Goal: Check status: Check status

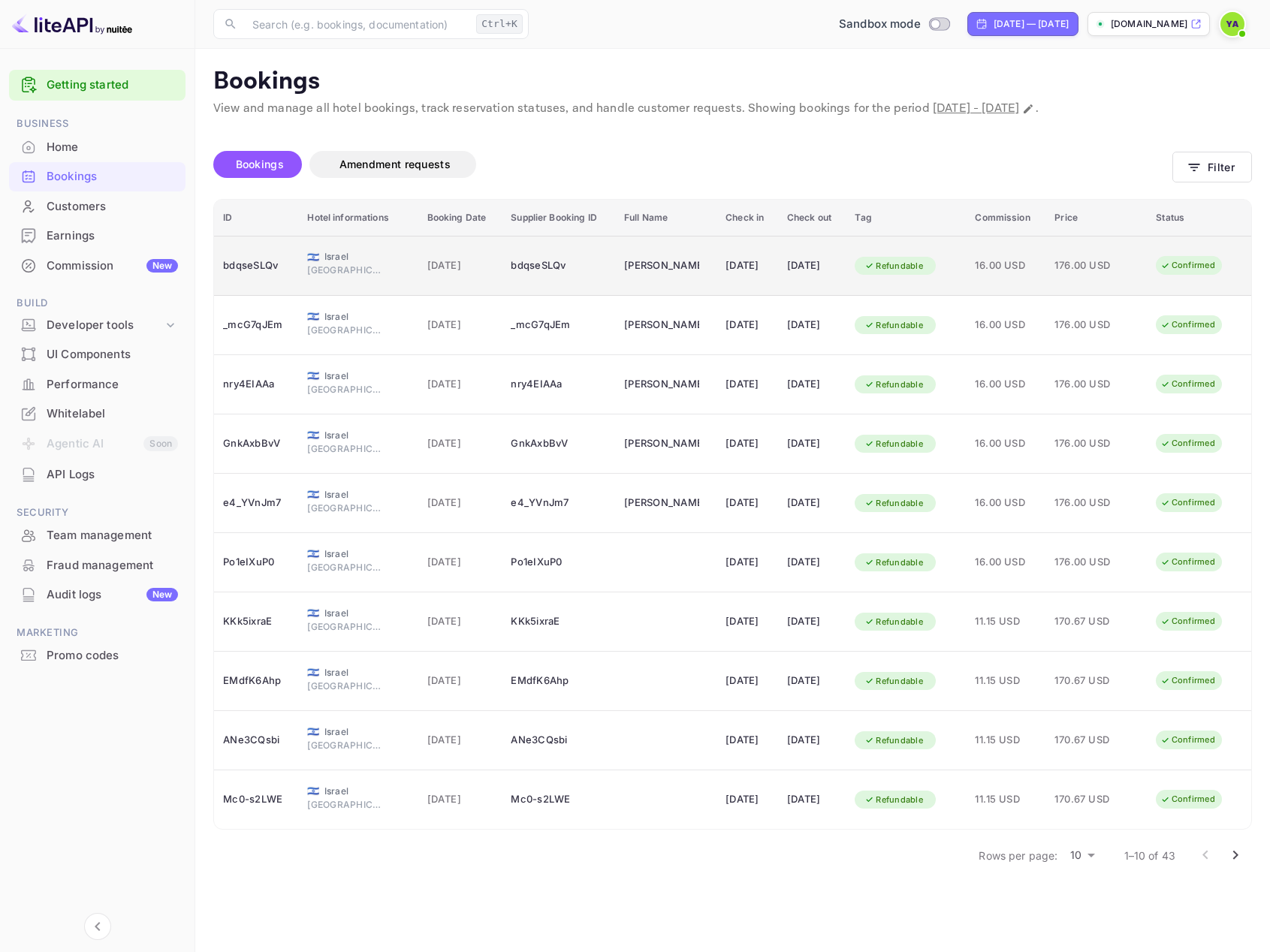
click at [684, 273] on td "[PERSON_NAME]" at bounding box center [666, 265] width 101 height 60
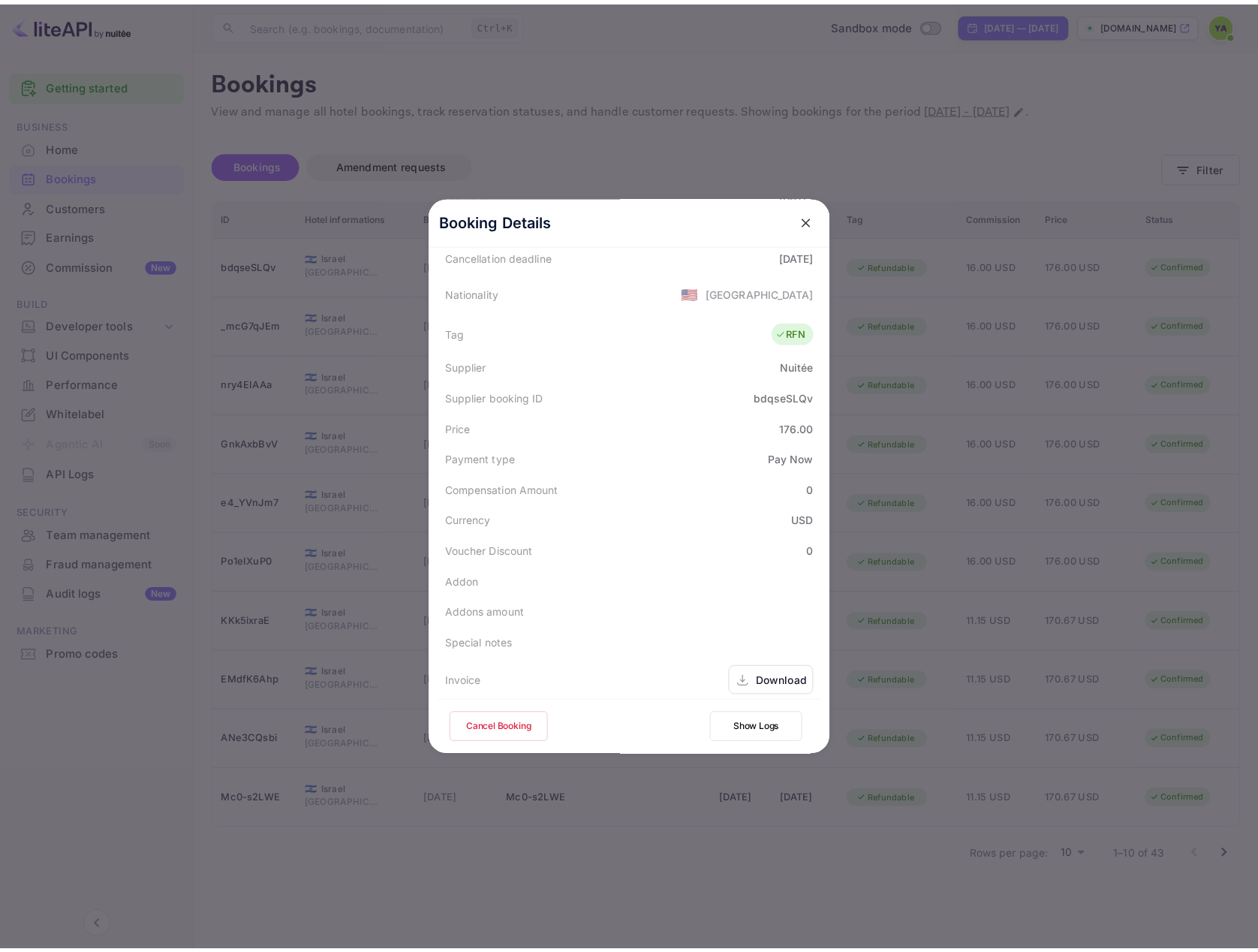
scroll to position [447, 0]
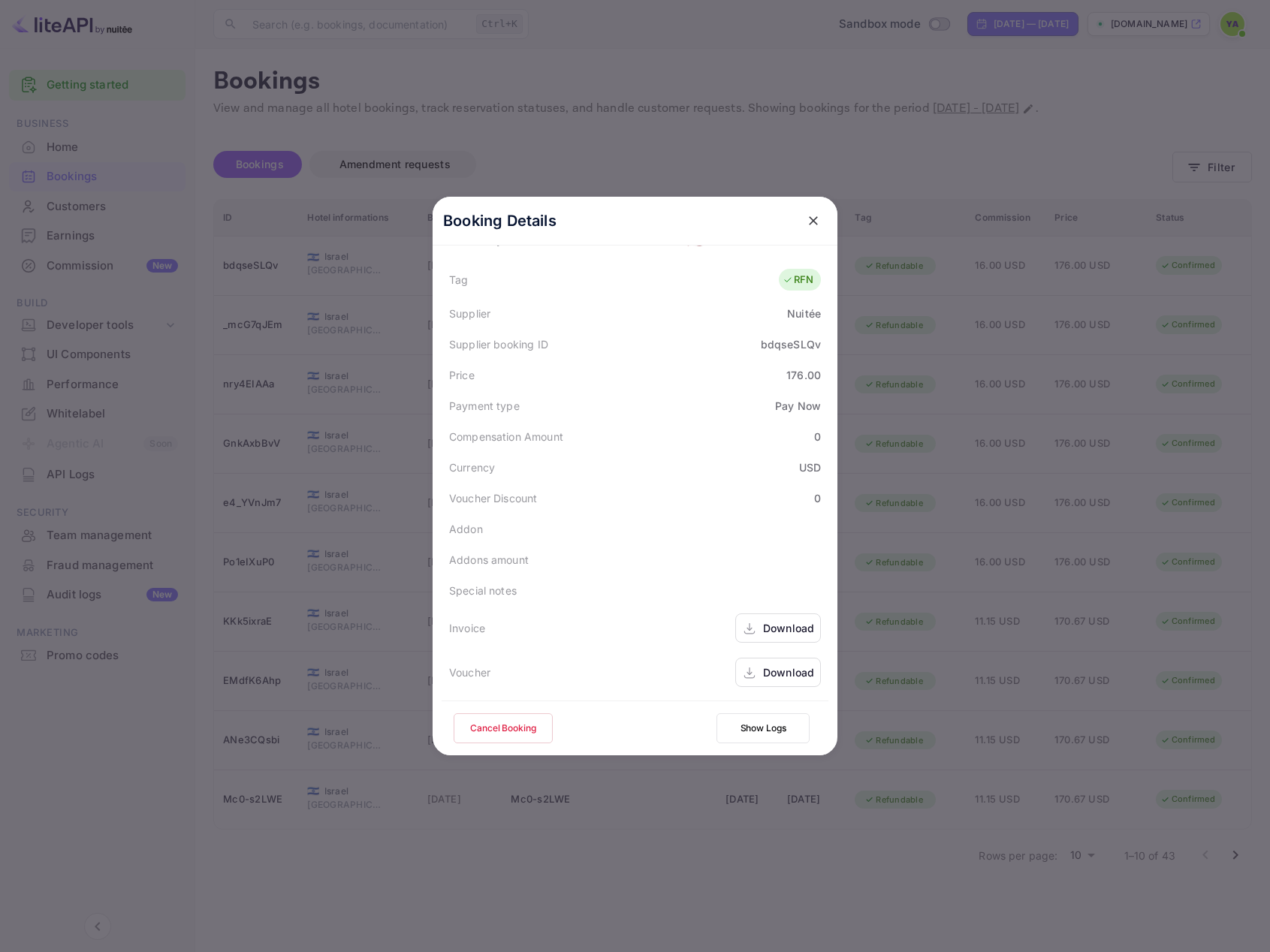
click at [810, 219] on icon "close" at bounding box center [813, 221] width 15 height 15
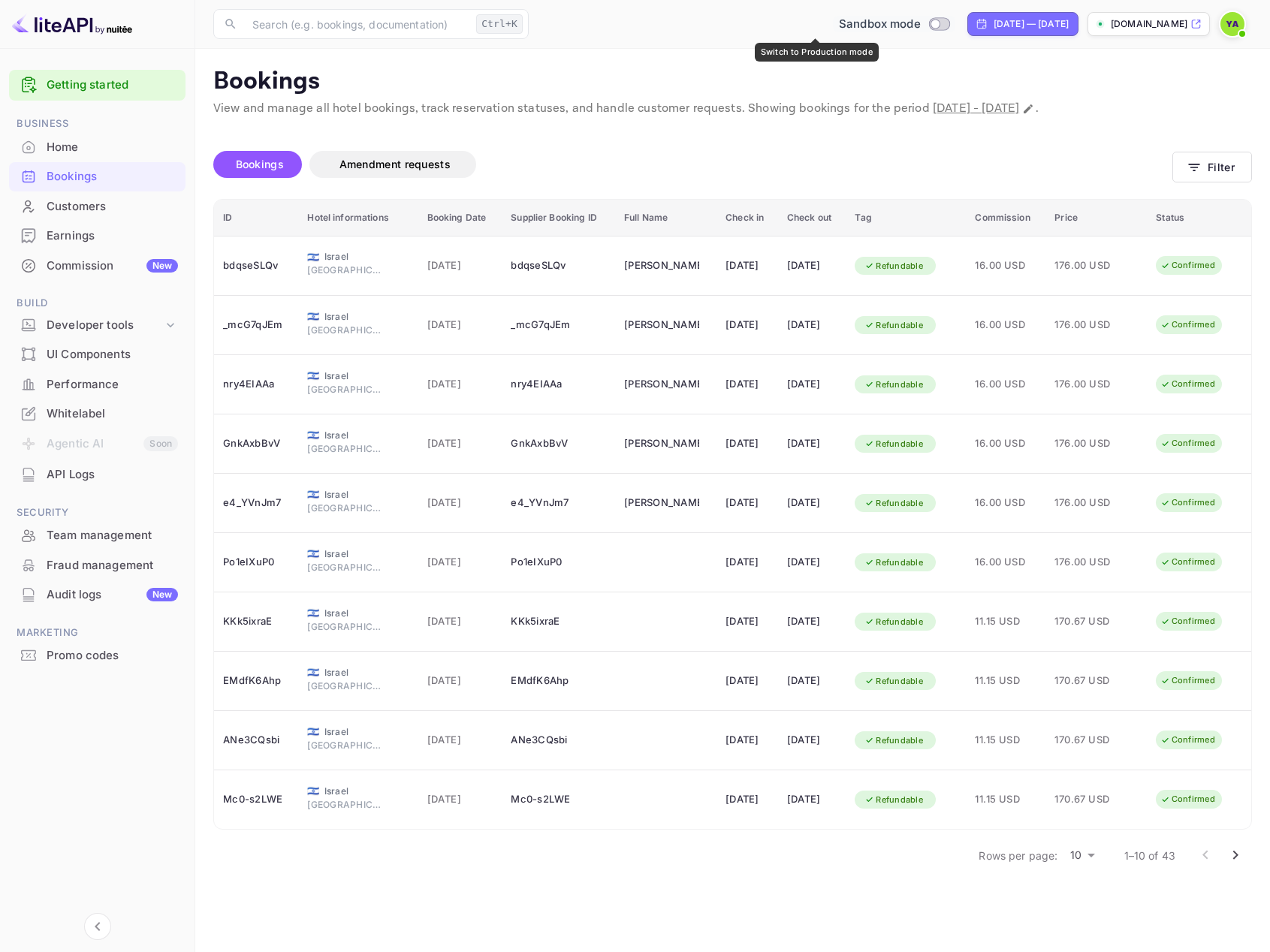
click at [920, 21] on input "Switch to Production mode" at bounding box center [935, 23] width 30 height 10
checkbox input "true"
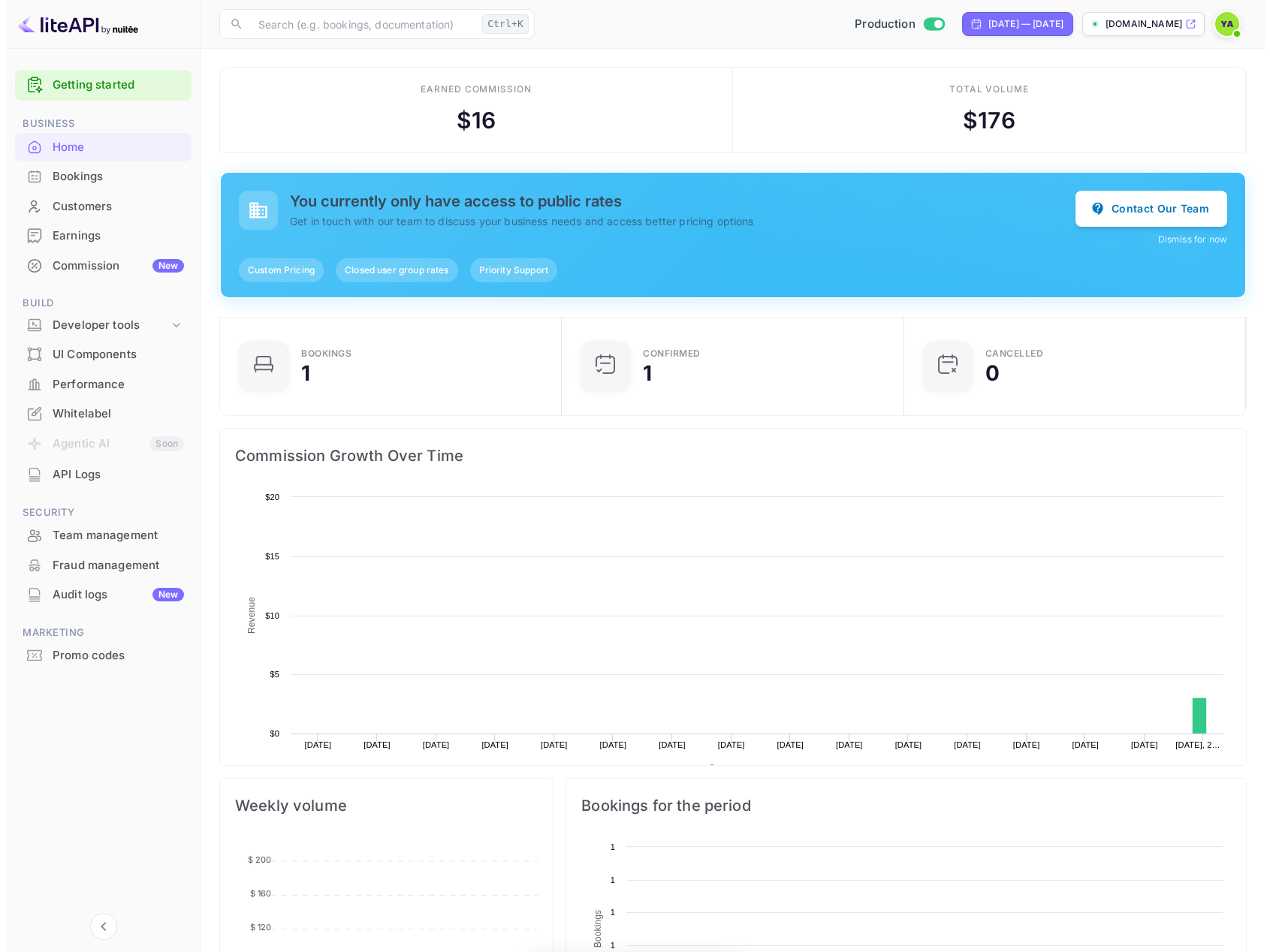
scroll to position [232, 322]
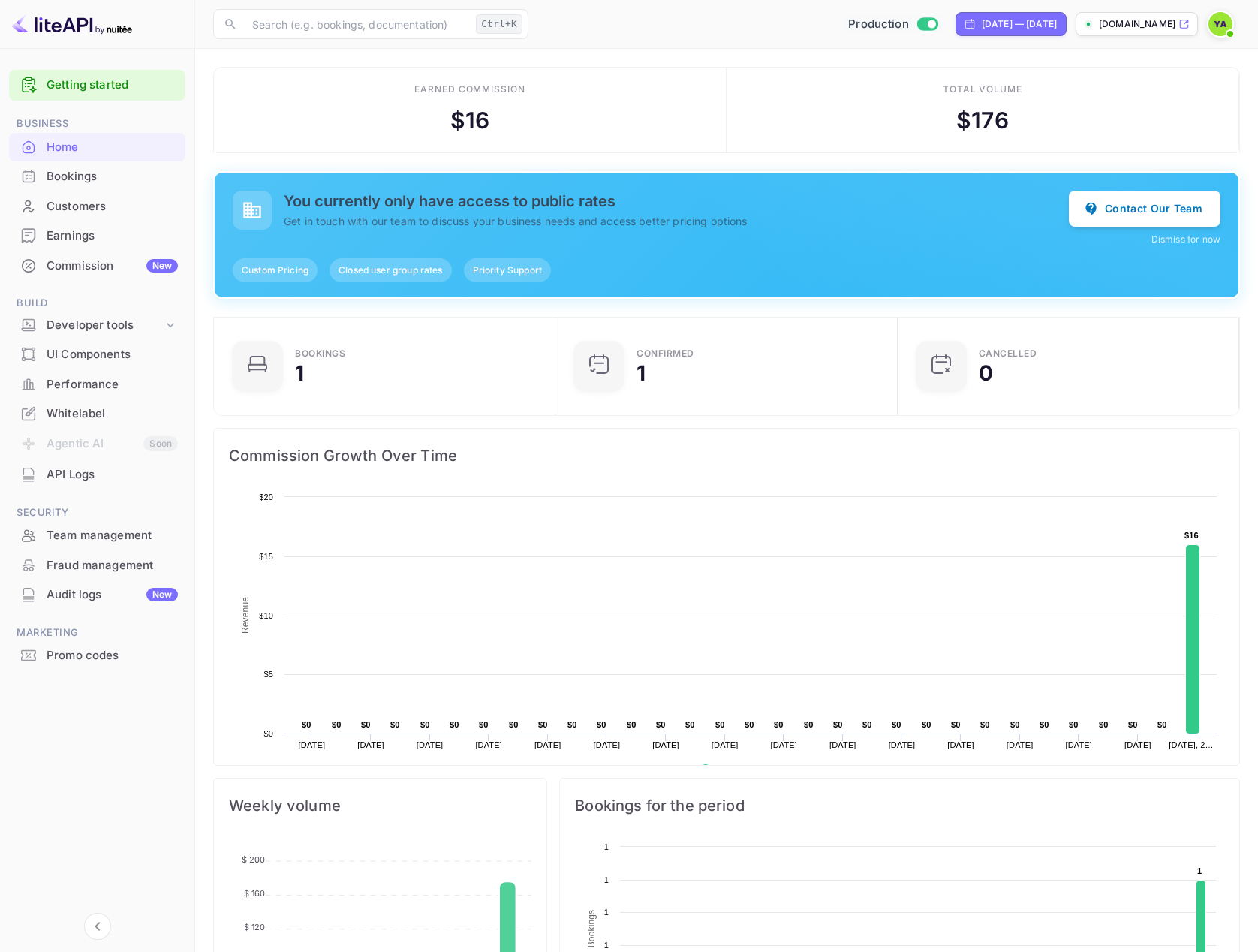
click at [73, 155] on div "Home" at bounding box center [112, 147] width 131 height 18
click at [92, 183] on div "Bookings" at bounding box center [112, 176] width 131 height 18
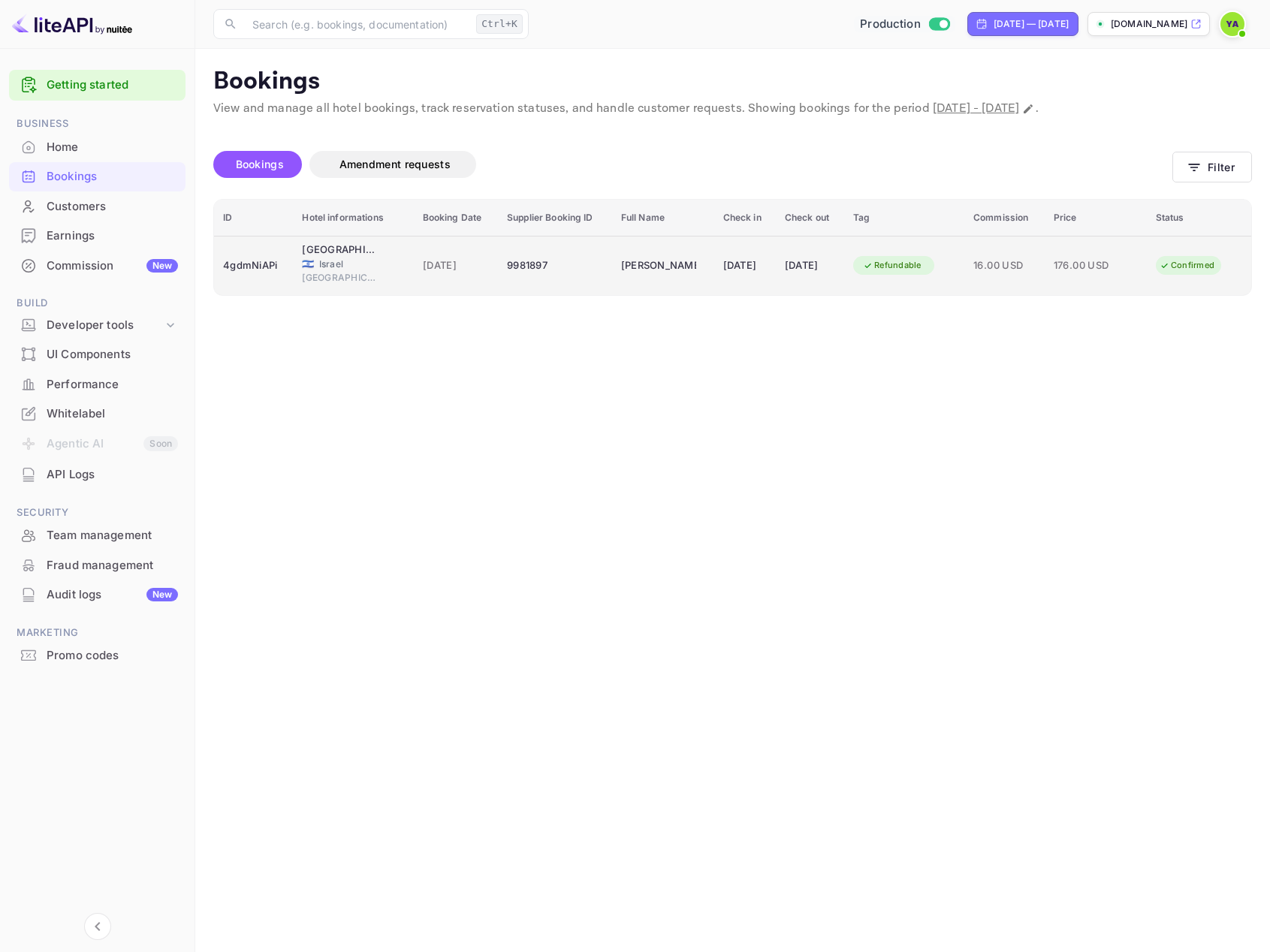
click at [932, 274] on div "Refundable" at bounding box center [892, 265] width 78 height 18
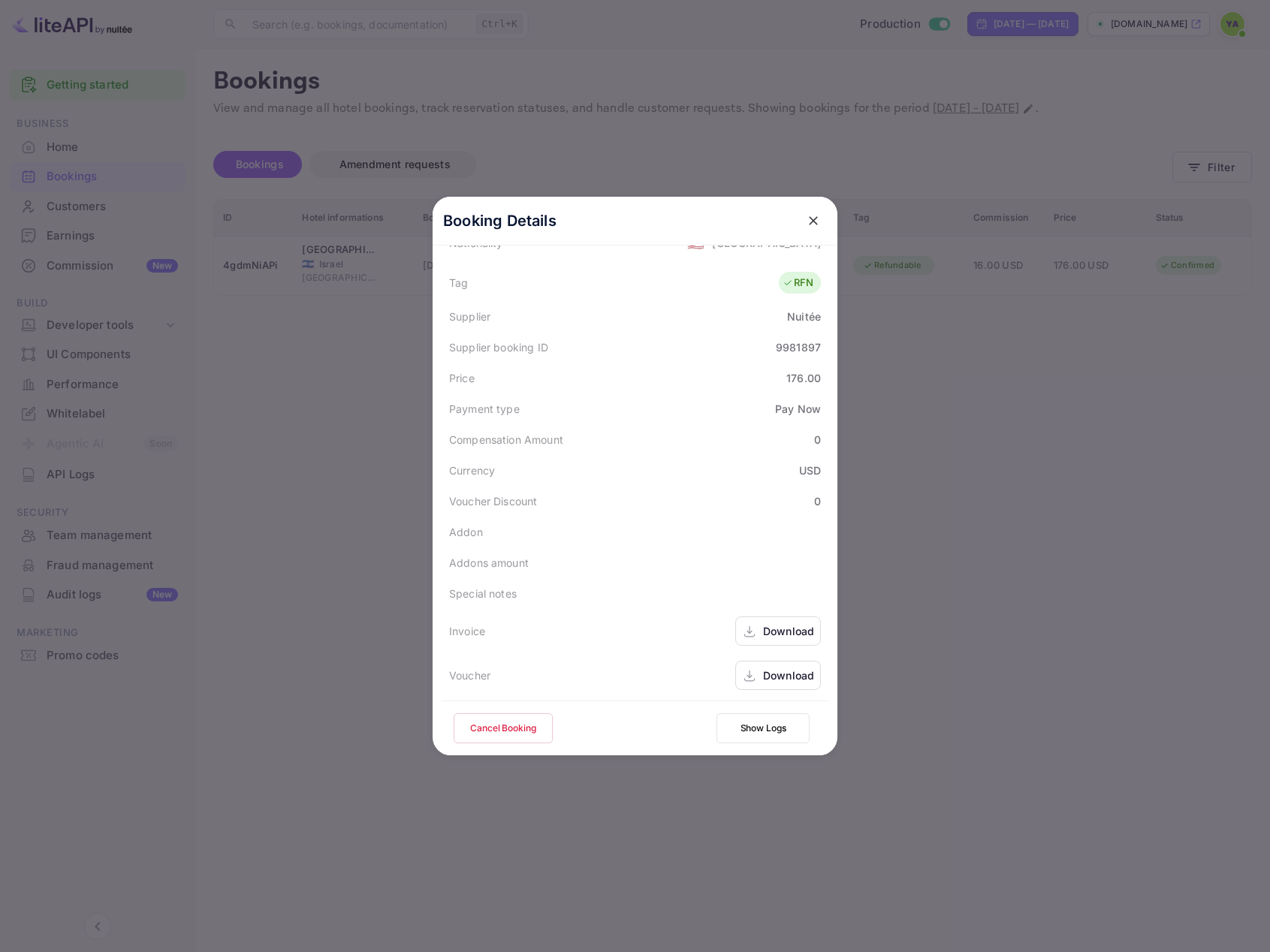
scroll to position [447, 0]
click at [765, 676] on div "Download" at bounding box center [788, 672] width 51 height 16
